Goal: Task Accomplishment & Management: Use online tool/utility

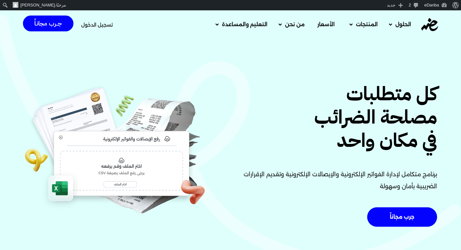
click at [103, 25] on span "تسجيل الدخول" at bounding box center [97, 24] width 32 height 5
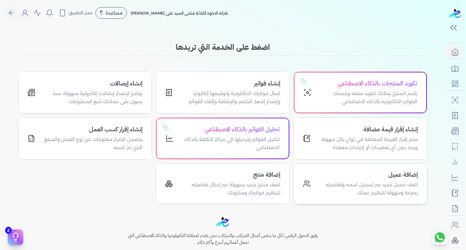
click at [400, 174] on h4 "إضافة عميل" at bounding box center [367, 174] width 99 height 9
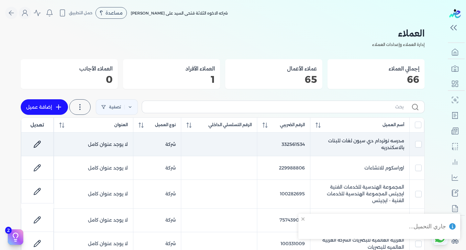
click at [36, 148] on icon at bounding box center [37, 144] width 8 height 8
select select "B"
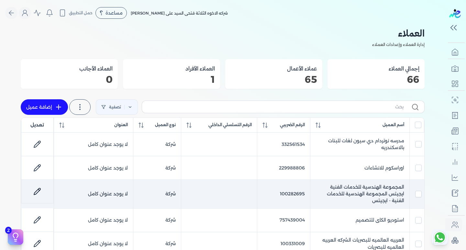
click at [40, 188] on icon at bounding box center [37, 192] width 8 height 8
select select "B"
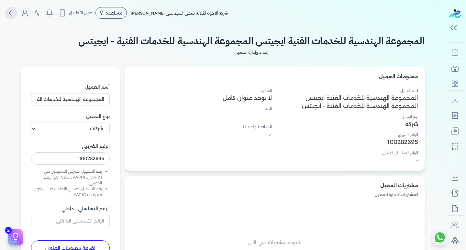
click at [17, 13] on button "Global" at bounding box center [11, 13] width 12 height 12
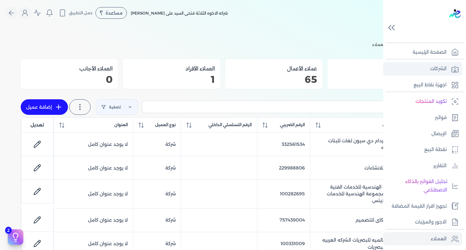
click at [452, 72] on icon at bounding box center [455, 69] width 6 height 6
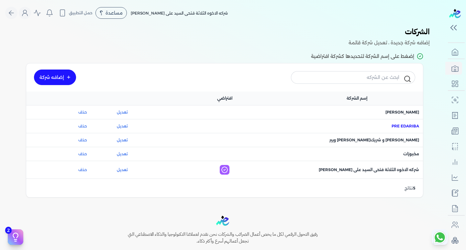
click at [403, 124] on span "اسم الشركة : Pre eDariba" at bounding box center [406, 126] width 28 height 6
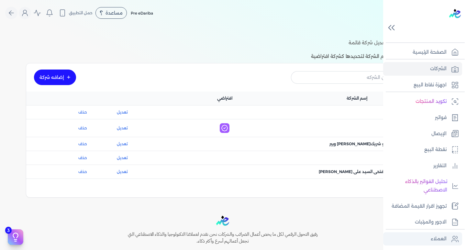
click at [446, 236] on p "العملاء" at bounding box center [439, 239] width 16 height 8
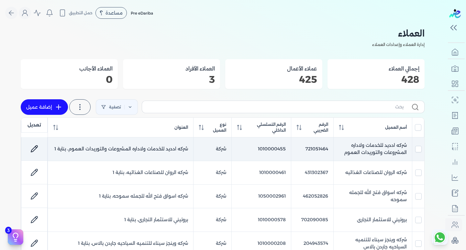
click at [35, 151] on icon at bounding box center [34, 149] width 6 height 6
select select "B"
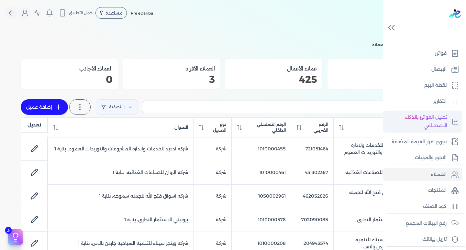
scroll to position [65, 0]
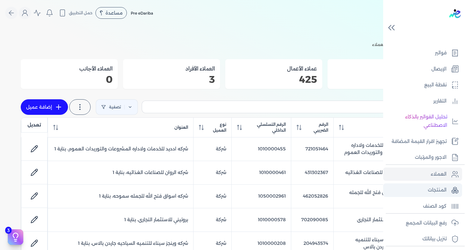
click at [428, 189] on p "المنتجات" at bounding box center [437, 190] width 19 height 8
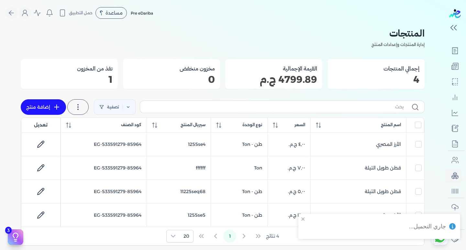
scroll to position [63, 0]
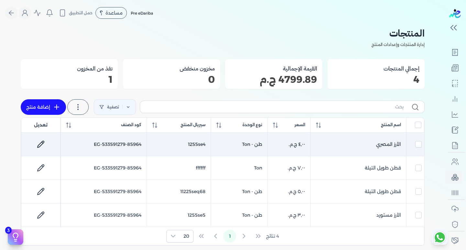
click at [43, 147] on icon at bounding box center [41, 144] width 8 height 8
select select "EGS"
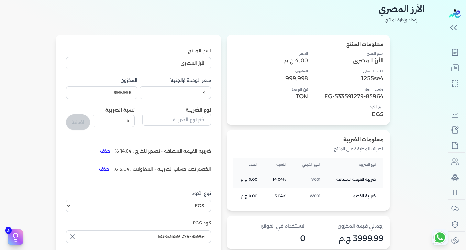
scroll to position [65, 0]
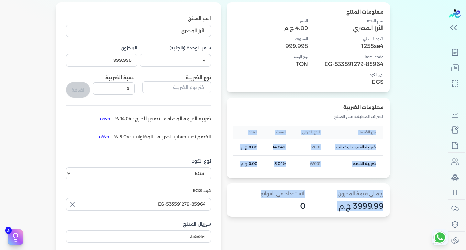
drag, startPoint x: 280, startPoint y: 189, endPoint x: 241, endPoint y: 188, distance: 38.8
click at [238, 193] on div "معلومات المنتج اسم المنتج الأرز المصري الكود الداخلي 1255se4 item_code EG-53359…" at bounding box center [308, 151] width 163 height 299
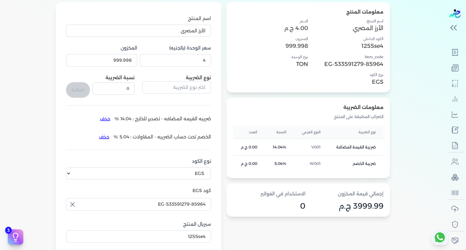
click at [263, 205] on p "0" at bounding box center [269, 206] width 73 height 8
click at [369, 202] on p "3999.99 ج.م" at bounding box center [347, 206] width 73 height 8
drag, startPoint x: 373, startPoint y: 200, endPoint x: 374, endPoint y: 195, distance: 5.3
click at [374, 198] on div "إجمالي قيمة المخزون 3999.99 ج.م" at bounding box center [347, 200] width 73 height 20
drag, startPoint x: 292, startPoint y: 192, endPoint x: 270, endPoint y: 194, distance: 22.2
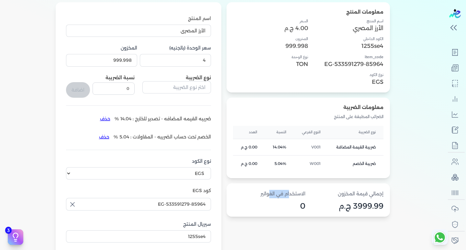
click at [270, 194] on p "الاستخدام في الفواتير" at bounding box center [269, 194] width 73 height 8
drag, startPoint x: 271, startPoint y: 204, endPoint x: 343, endPoint y: 205, distance: 72.5
click at [339, 205] on div "إجمالي قيمة المخزون 3999.99 ج.م الاستخدام في الفواتير 0" at bounding box center [308, 200] width 150 height 20
drag, startPoint x: 344, startPoint y: 206, endPoint x: 335, endPoint y: 202, distance: 10.6
click at [337, 203] on p "3999.99 ج.م" at bounding box center [347, 206] width 73 height 8
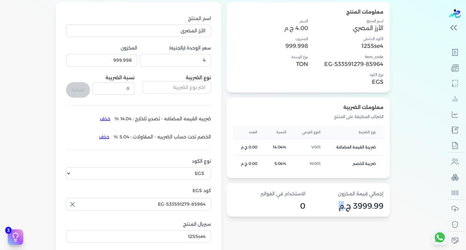
click at [333, 201] on div "إجمالي قيمة المخزون 3999.99 ج.م" at bounding box center [347, 200] width 73 height 20
drag, startPoint x: 354, startPoint y: 194, endPoint x: 387, endPoint y: 196, distance: 32.4
click at [386, 196] on div "إجمالي قيمة المخزون 3999.99 ج.م الاستخدام في الفواتير 0" at bounding box center [308, 199] width 163 height 33
click at [319, 197] on p "إجمالي قيمة المخزون" at bounding box center [347, 194] width 73 height 8
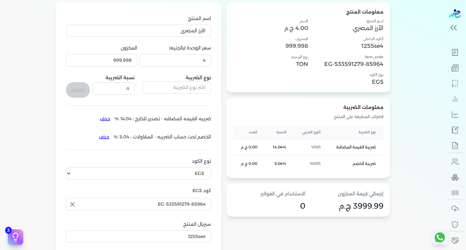
drag, startPoint x: 302, startPoint y: 194, endPoint x: 278, endPoint y: 196, distance: 24.4
click at [278, 196] on p "الاستخدام في الفواتير" at bounding box center [269, 194] width 73 height 8
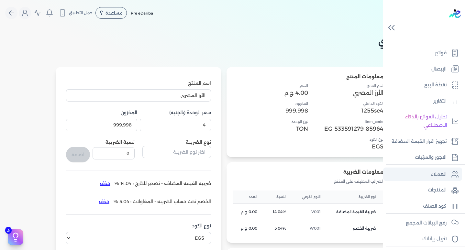
click at [439, 180] on link "العملاء" at bounding box center [422, 175] width 79 height 14
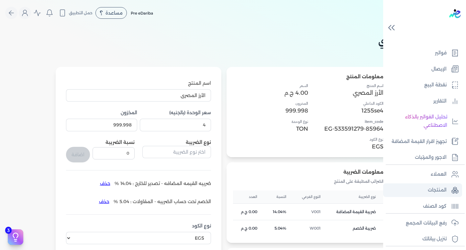
click at [435, 189] on p "المنتجات" at bounding box center [437, 190] width 19 height 8
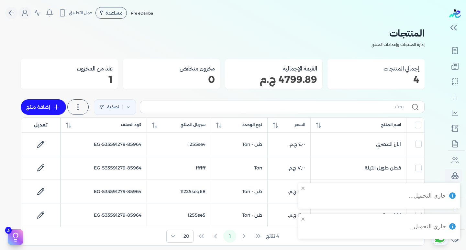
scroll to position [63, 0]
click at [46, 102] on link "إضافة منتج" at bounding box center [43, 107] width 45 height 16
select select "EGS"
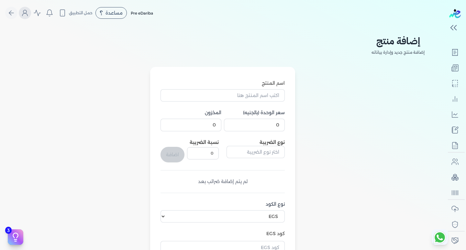
click at [26, 17] on icon "Global" at bounding box center [25, 13] width 8 height 8
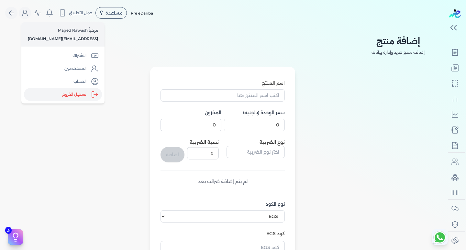
click at [74, 94] on label "تسجيل الخروج" at bounding box center [63, 94] width 78 height 13
click at [445, 26] on input "Close" at bounding box center [445, 26] width 0 height 0
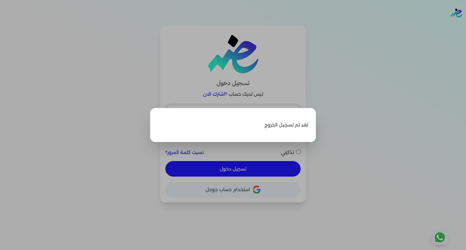
type input "[EMAIL_ADDRESS][DOMAIN_NAME]"
checkbox input "false"
click at [71, 98] on label "Close" at bounding box center [233, 125] width 466 height 250
click at [466, 26] on input "Close" at bounding box center [466, 26] width 0 height 0
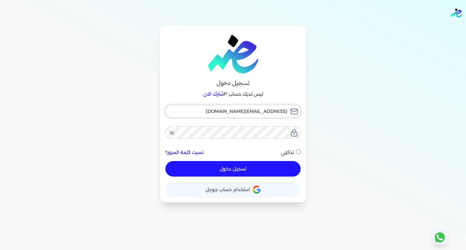
click at [209, 114] on input "[EMAIL_ADDRESS][DOMAIN_NAME]" at bounding box center [232, 111] width 135 height 12
type input "[EMAIL_ADDRESS][DOMAIN_NAME]"
click at [226, 168] on button "تسجيل دخول" at bounding box center [232, 169] width 135 height 16
checkbox input "false"
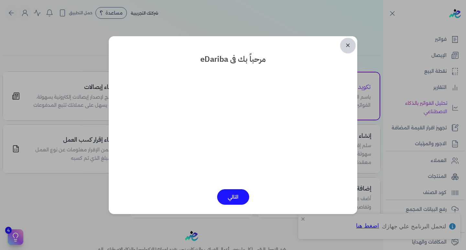
click at [347, 45] on link "✕" at bounding box center [348, 46] width 16 height 16
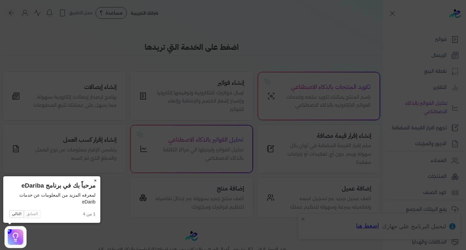
click at [96, 177] on button "×" at bounding box center [95, 180] width 10 height 9
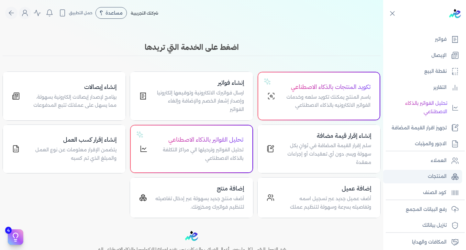
click at [441, 179] on p "المنتجات" at bounding box center [437, 176] width 19 height 8
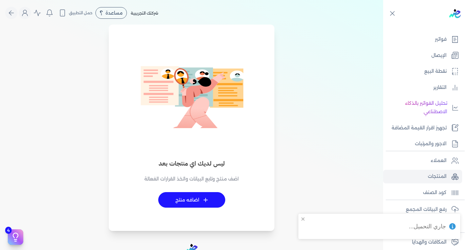
click at [206, 200] on span "+" at bounding box center [205, 200] width 5 height 5
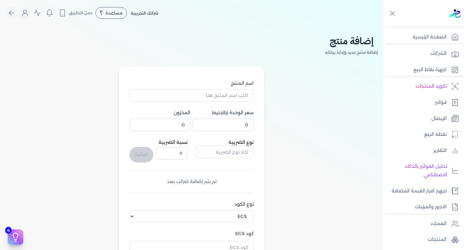
select select "EGS"
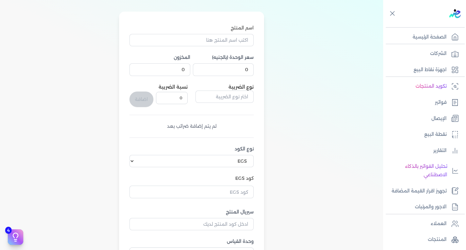
scroll to position [65, 0]
